Goal: Task Accomplishment & Management: Manage account settings

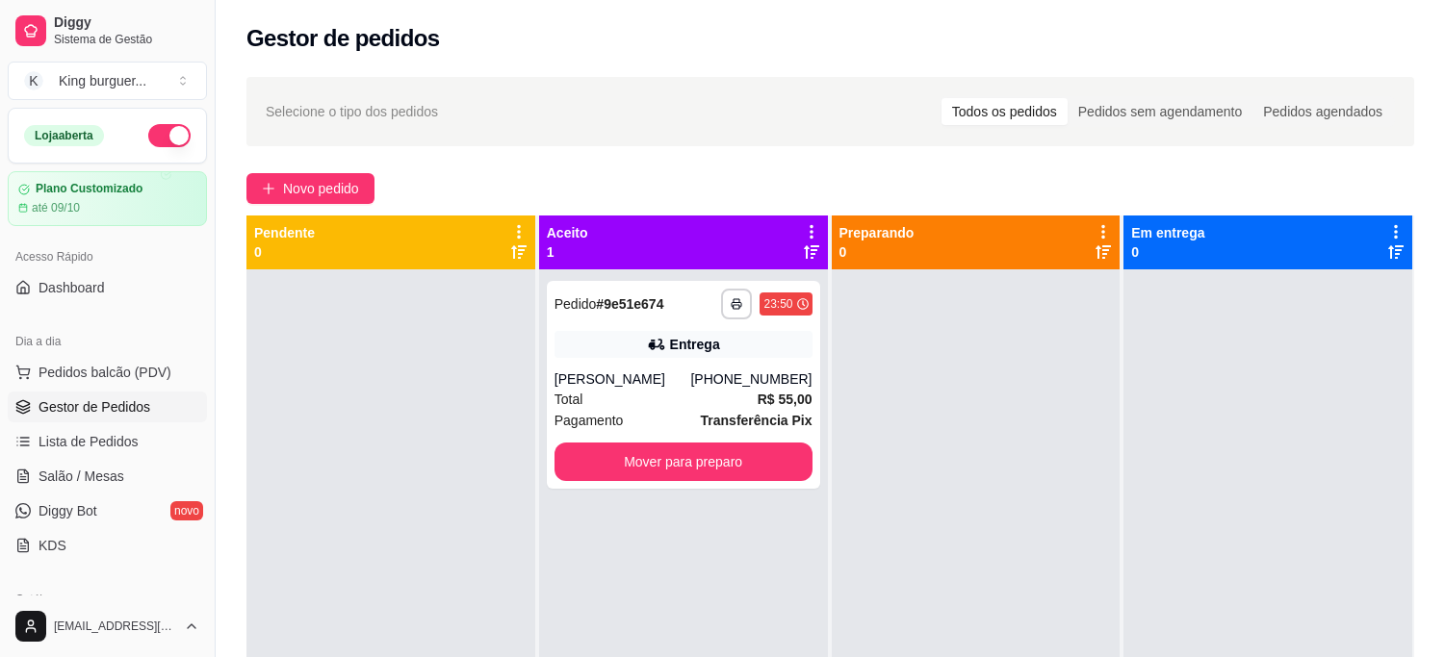
click at [700, 410] on div "Pagamento Transferência Pix" at bounding box center [683, 420] width 258 height 21
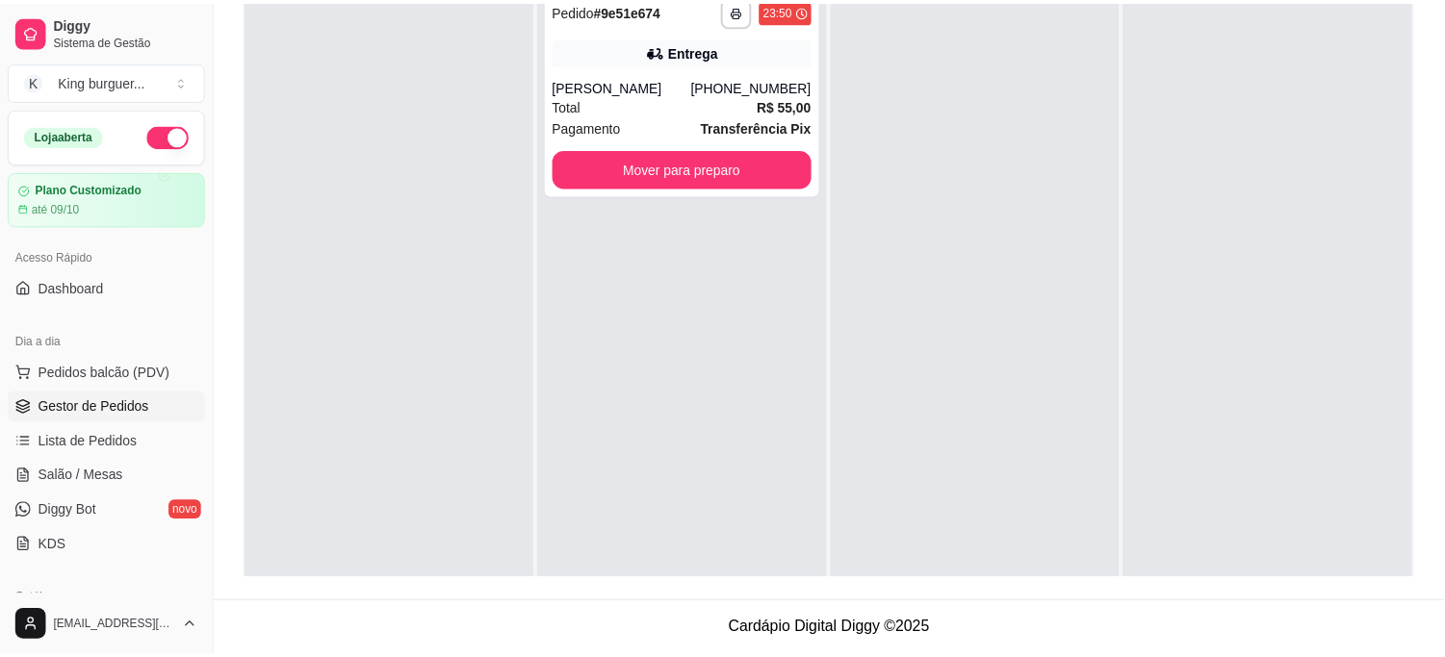
scroll to position [53, 0]
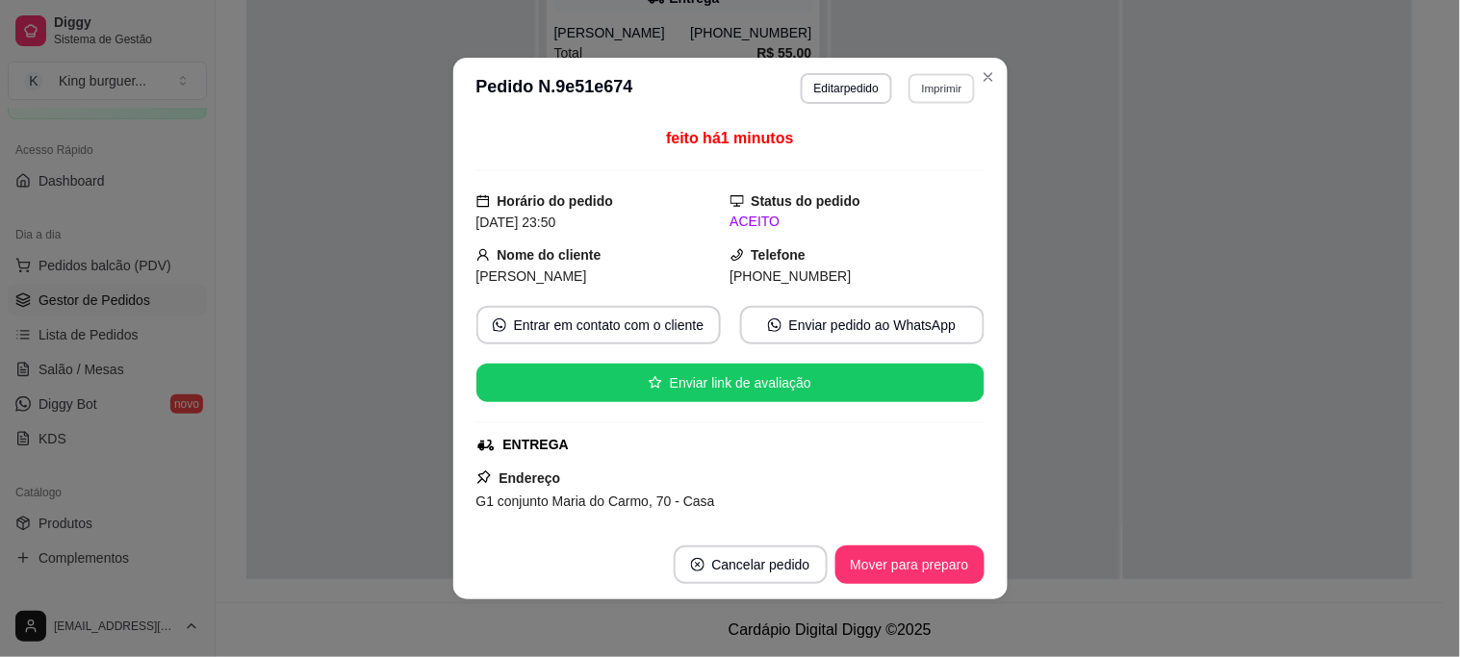
click at [916, 83] on button "Imprimir" at bounding box center [942, 88] width 66 height 30
click at [913, 152] on button "IMPRESSORA" at bounding box center [902, 157] width 140 height 31
click at [950, 566] on button "Mover para preparo" at bounding box center [910, 565] width 149 height 39
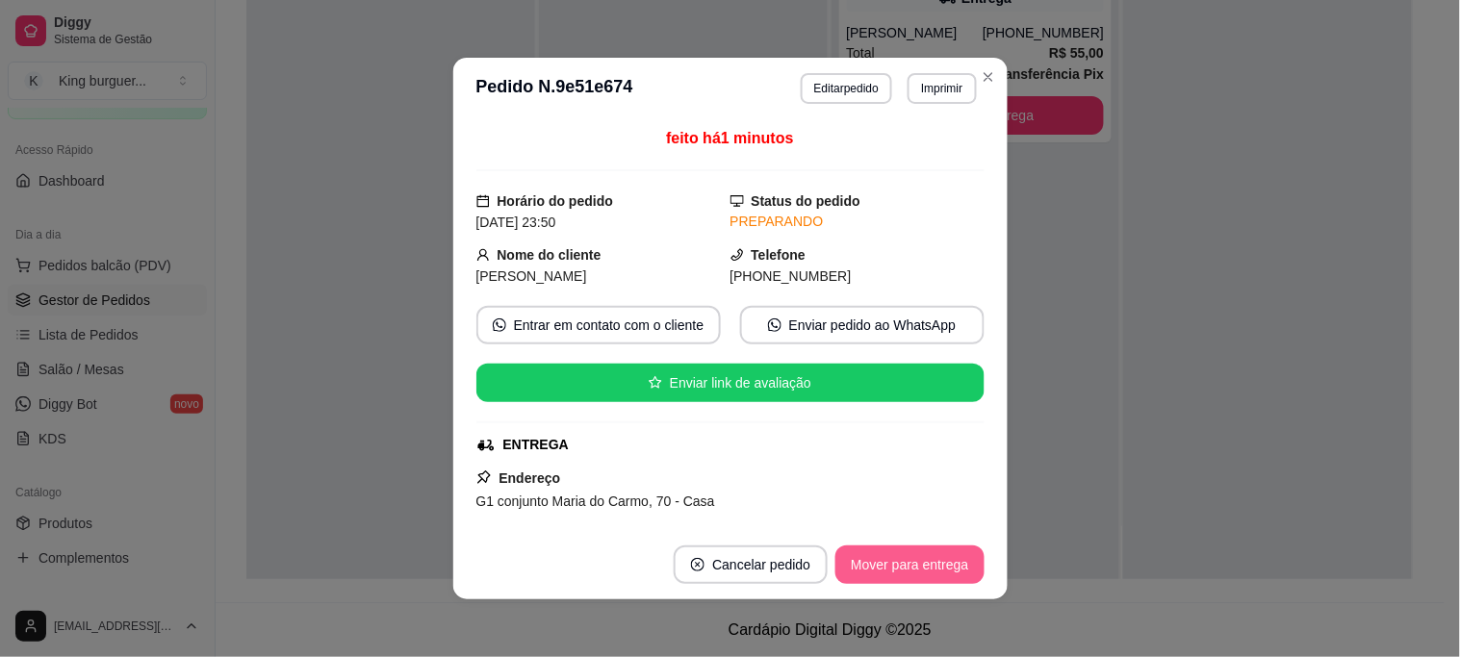
click at [963, 566] on button "Mover para entrega" at bounding box center [910, 565] width 148 height 39
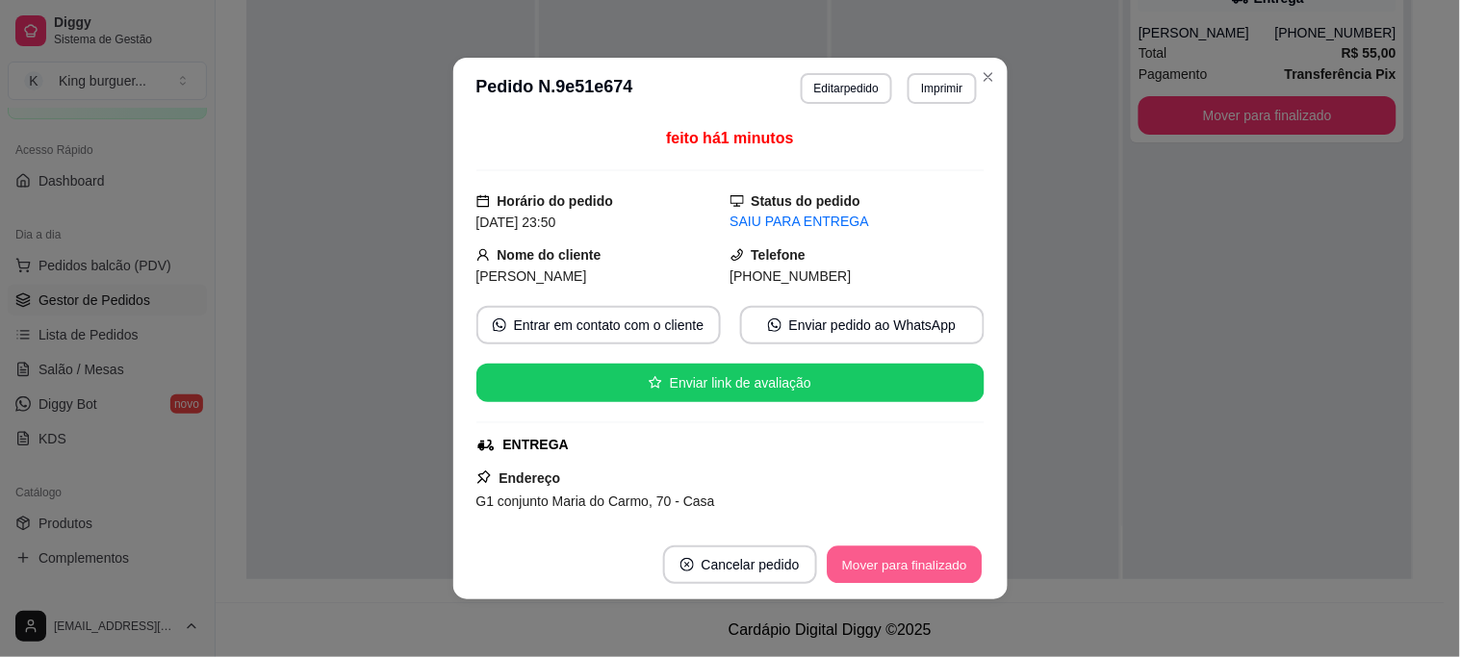
click at [967, 563] on button "Mover para finalizado" at bounding box center [904, 566] width 155 height 38
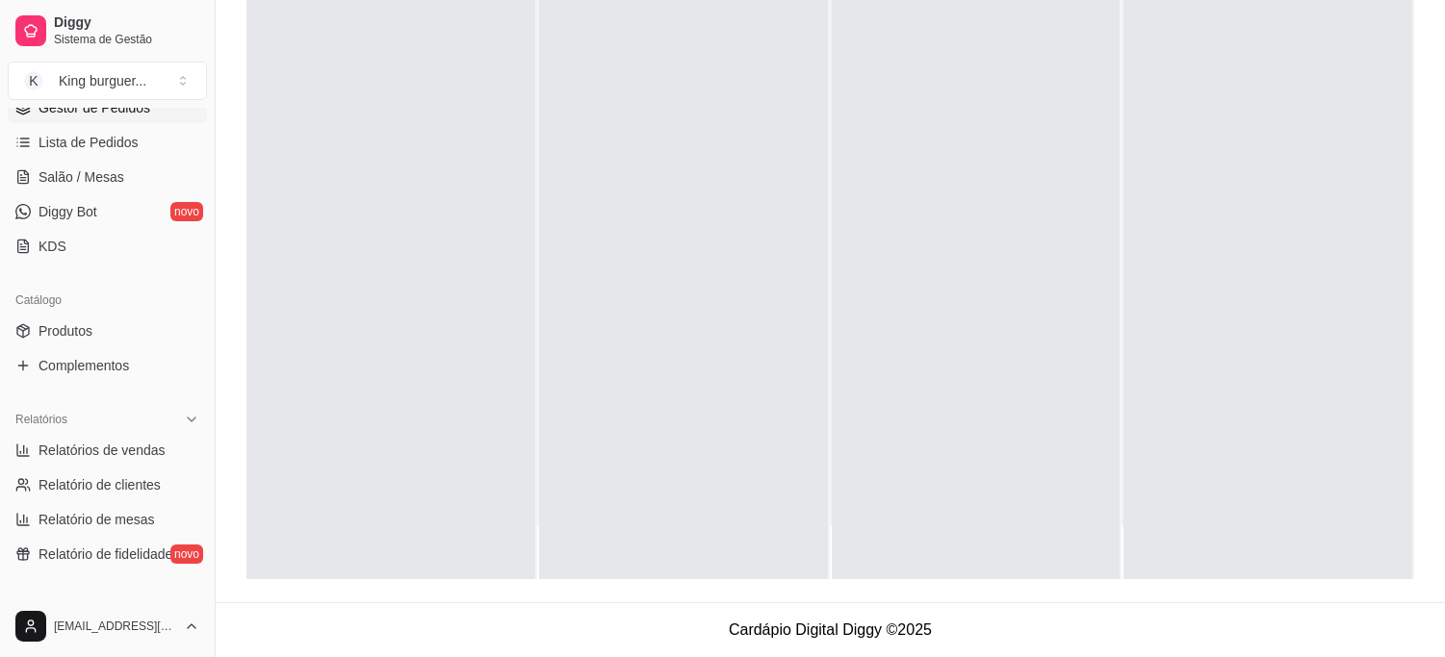
scroll to position [427, 0]
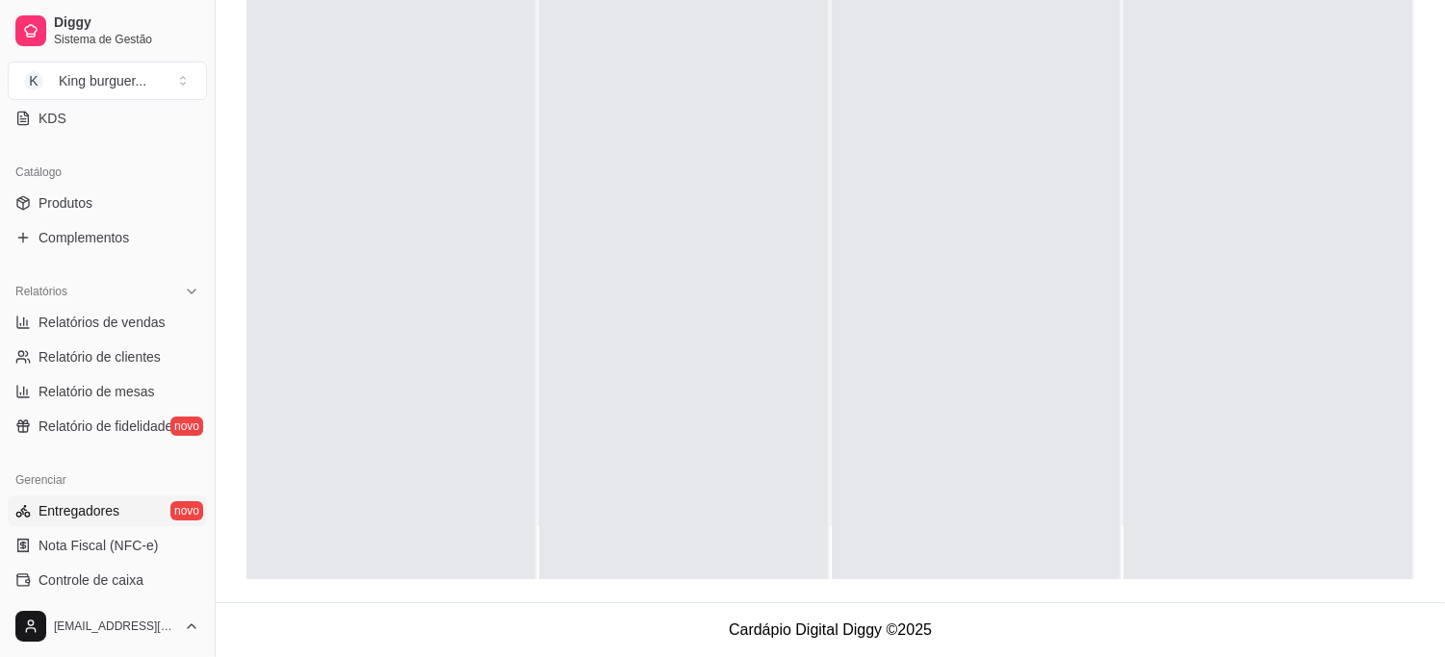
click at [122, 512] on link "Entregadores novo" at bounding box center [107, 511] width 199 height 31
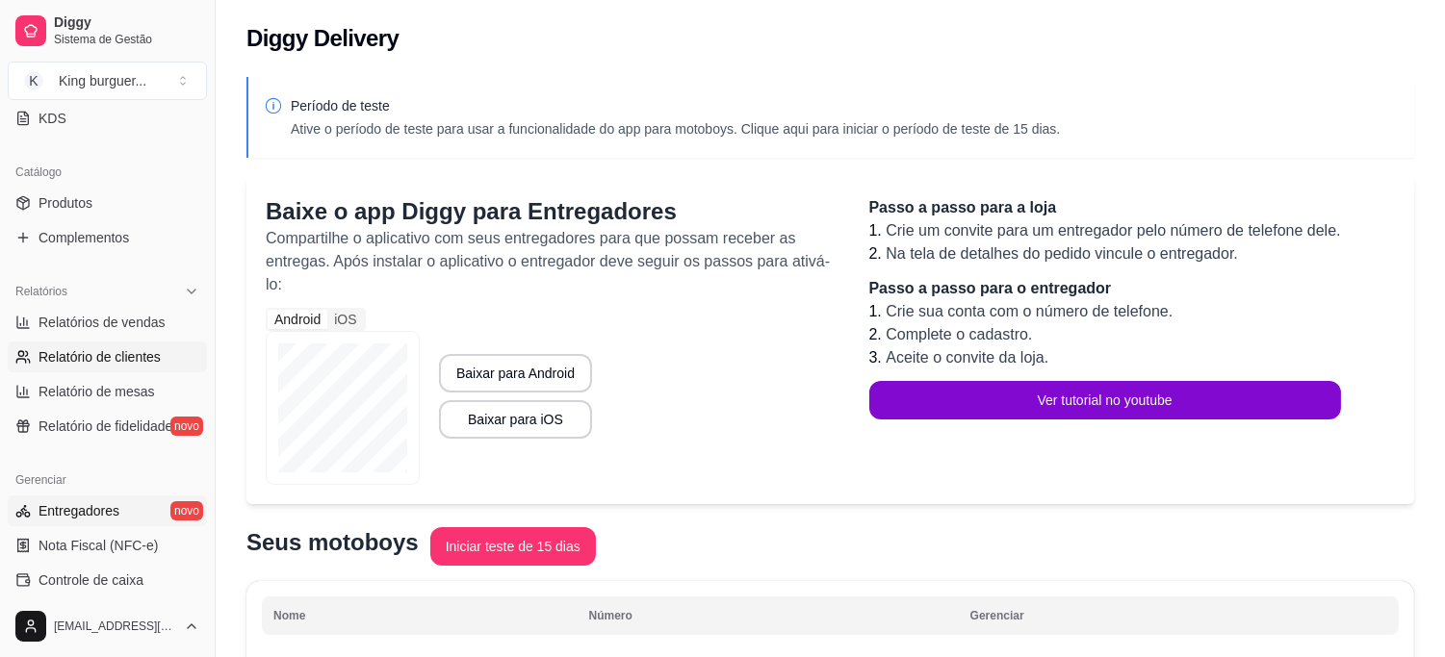
click at [120, 347] on span "Relatório de clientes" at bounding box center [100, 356] width 122 height 19
click at [170, 321] on link "Relatórios de vendas" at bounding box center [107, 322] width 199 height 31
click at [132, 313] on span "Relatórios de vendas" at bounding box center [102, 322] width 127 height 19
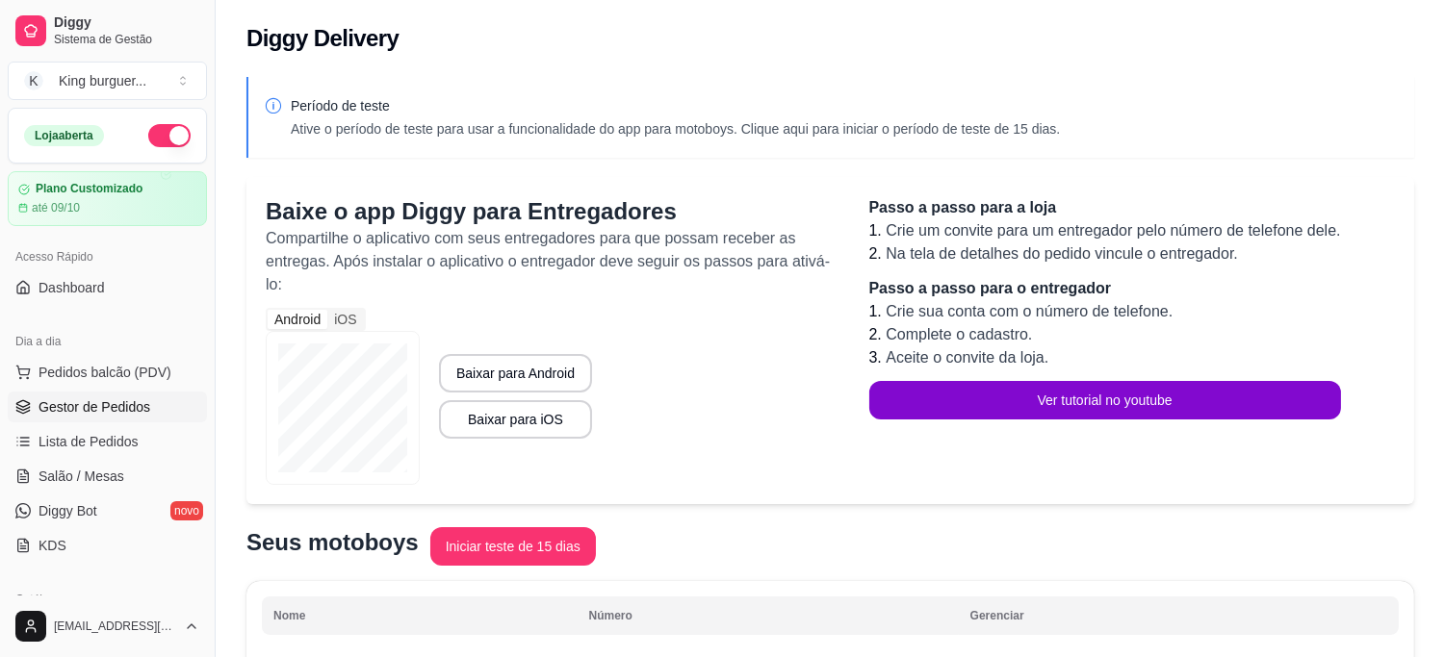
click at [133, 398] on span "Gestor de Pedidos" at bounding box center [95, 407] width 112 height 19
